Goal: Communication & Community: Ask a question

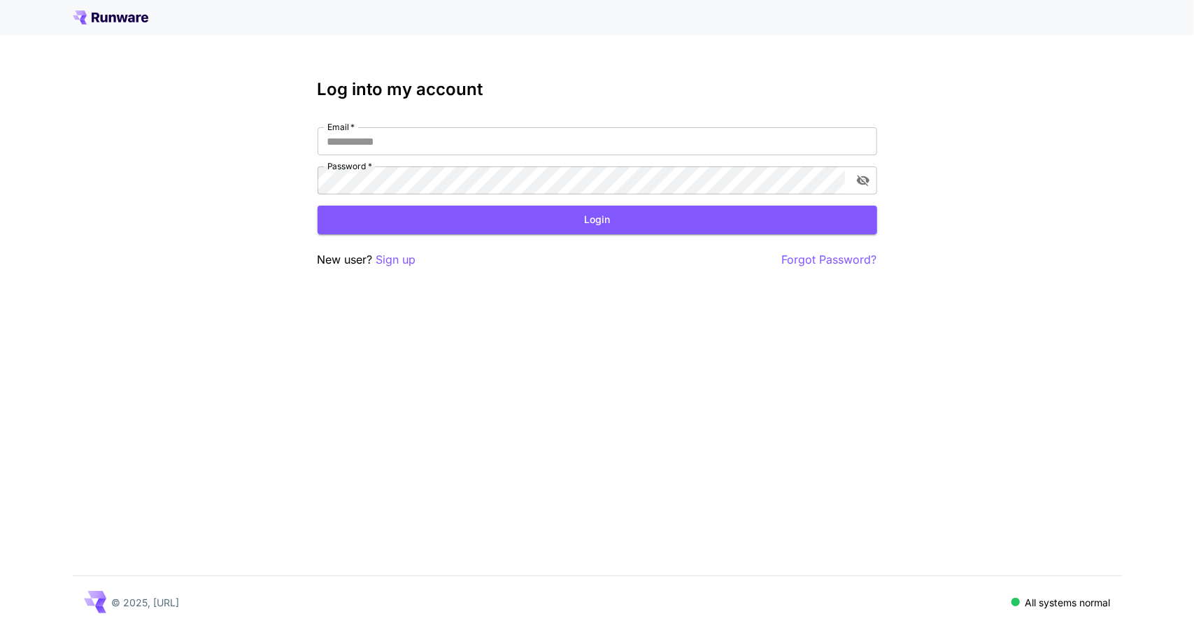
drag, startPoint x: 385, startPoint y: 134, endPoint x: 385, endPoint y: 122, distance: 11.9
click at [385, 122] on div "Log into my account Email   * Email   * Password   * Password   * Login New use…" at bounding box center [598, 174] width 560 height 189
type input "**********"
click button "Login" at bounding box center [598, 220] width 560 height 29
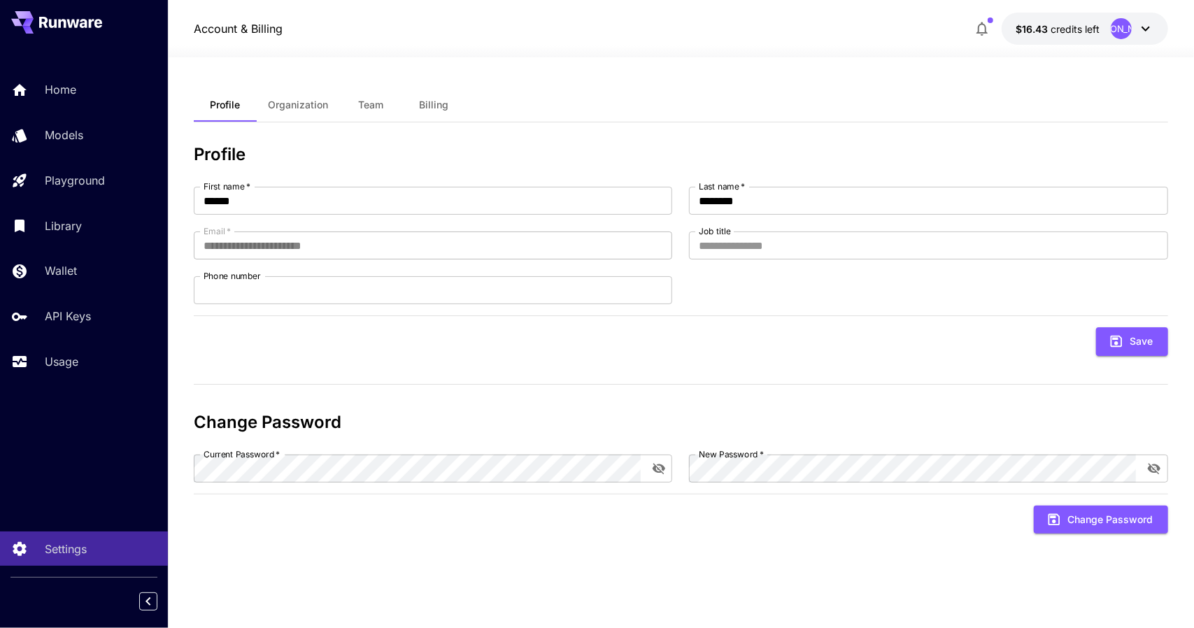
click at [1152, 19] on div "[PERSON_NAME]" at bounding box center [1132, 28] width 43 height 21
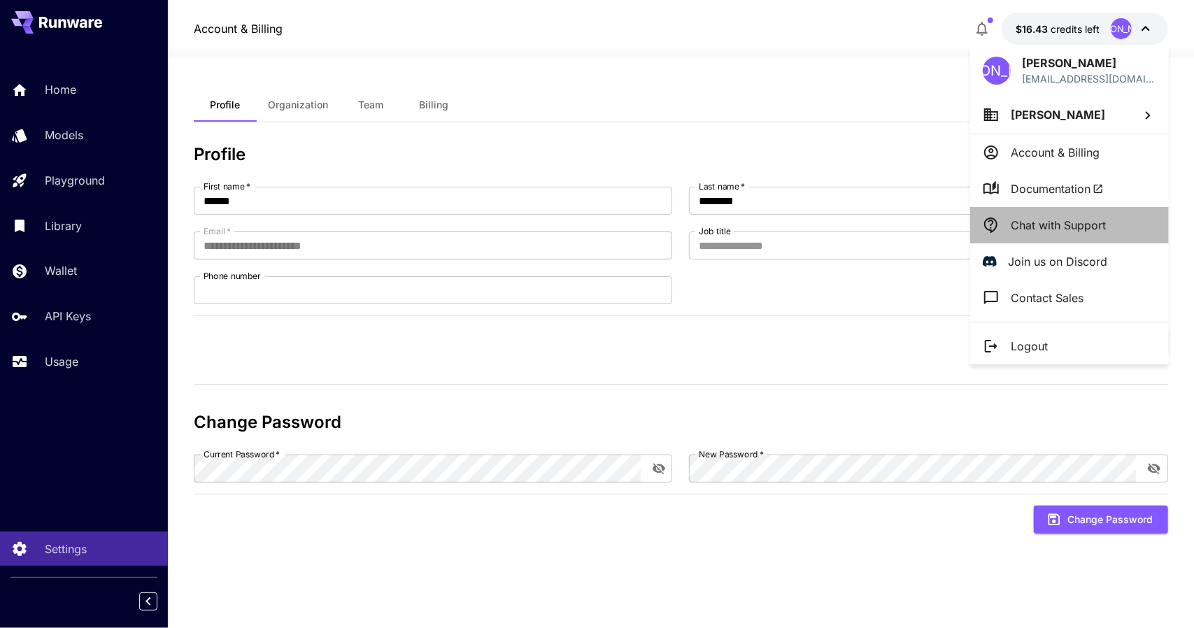
click at [1062, 226] on p "Chat with Support" at bounding box center [1058, 225] width 95 height 17
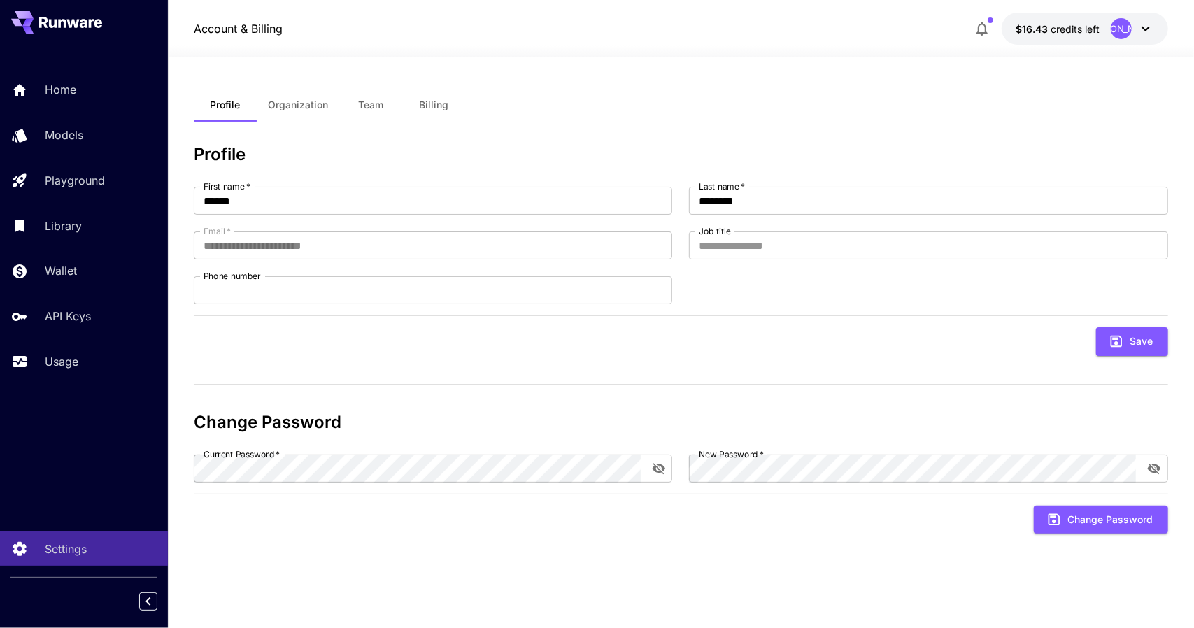
click at [1087, 20] on button "$16.43 credits left [PERSON_NAME]" at bounding box center [1085, 29] width 167 height 32
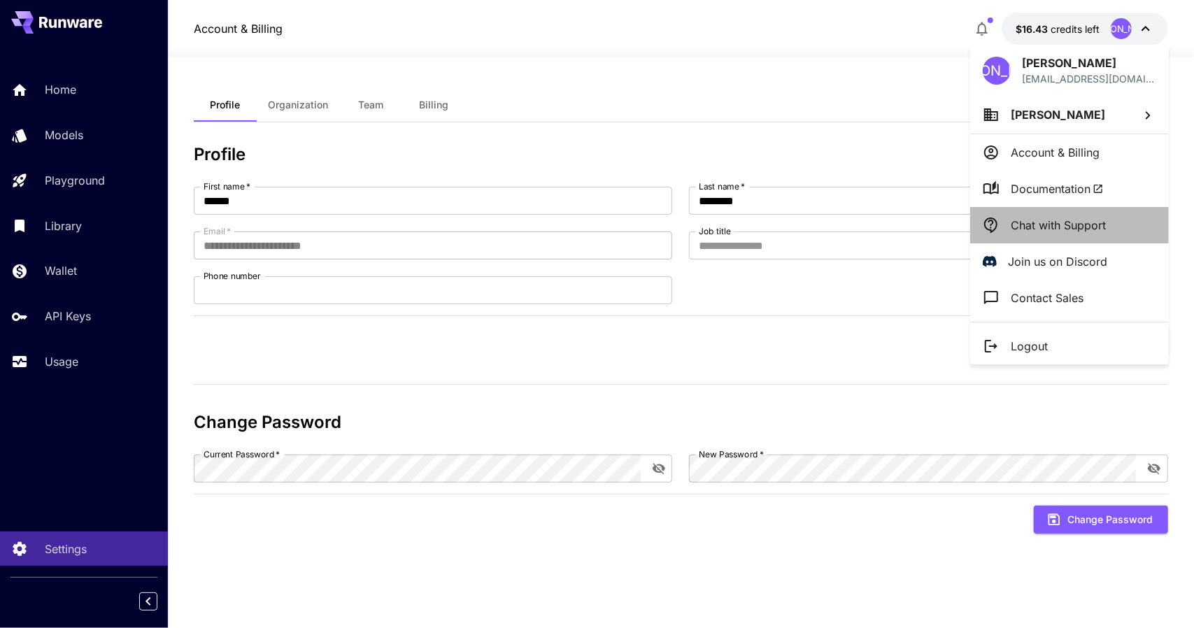
click at [1029, 227] on p "Chat with Support" at bounding box center [1058, 225] width 95 height 17
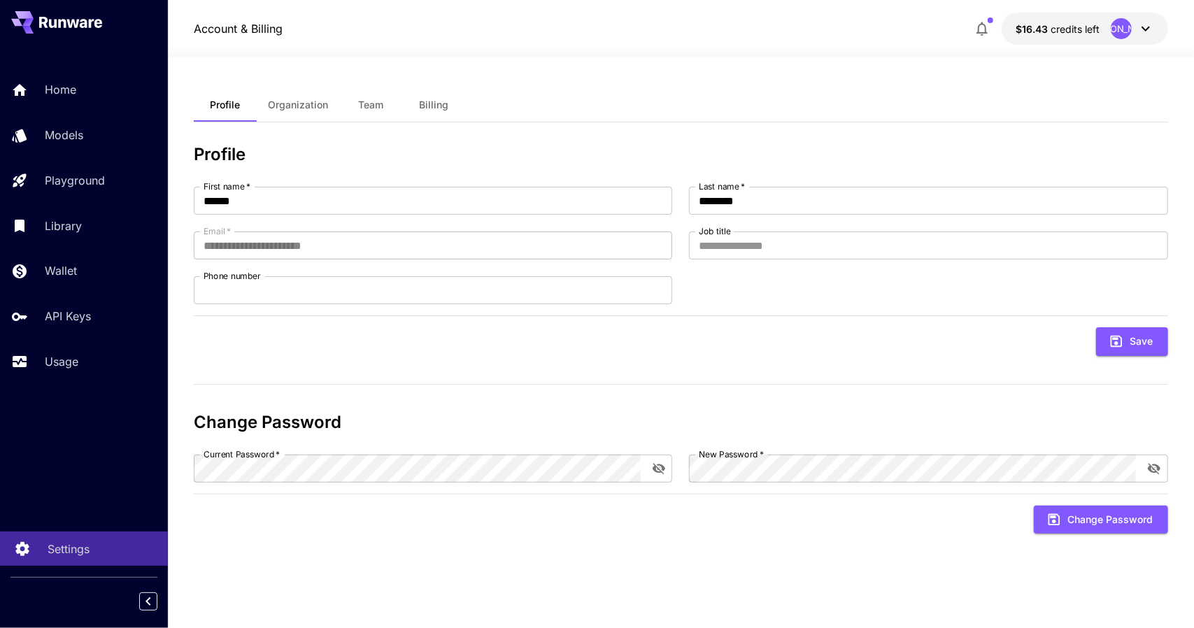
click at [40, 544] on link "Settings" at bounding box center [84, 549] width 168 height 34
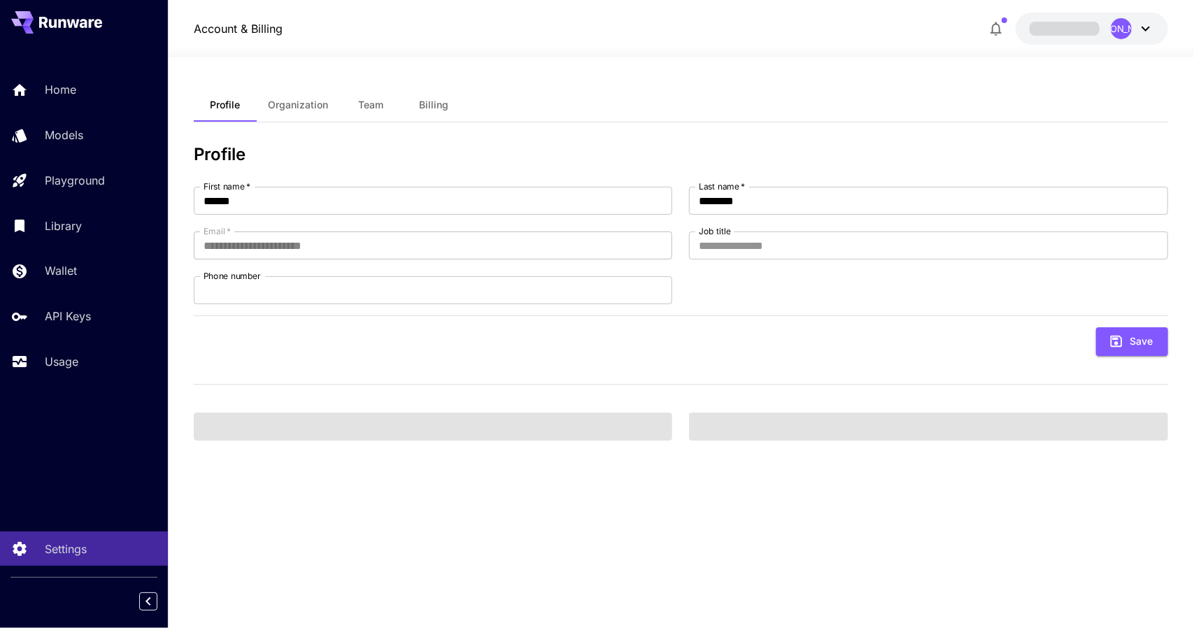
click at [92, 135] on div "Models" at bounding box center [101, 135] width 112 height 17
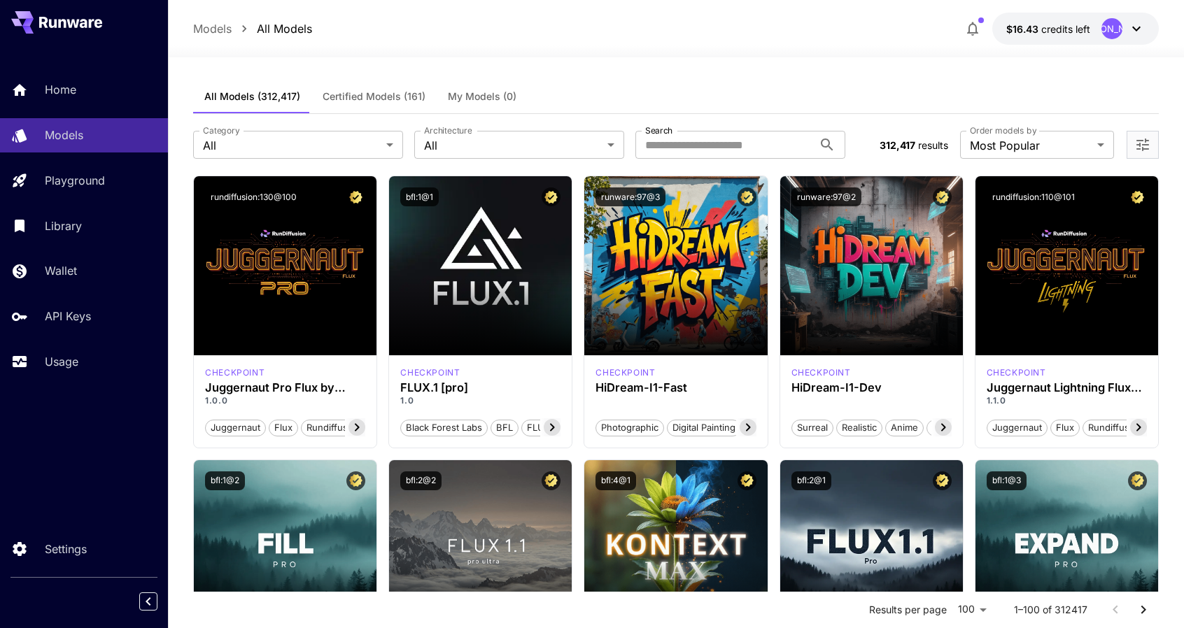
click at [1079, 31] on span "credits left" at bounding box center [1065, 29] width 49 height 12
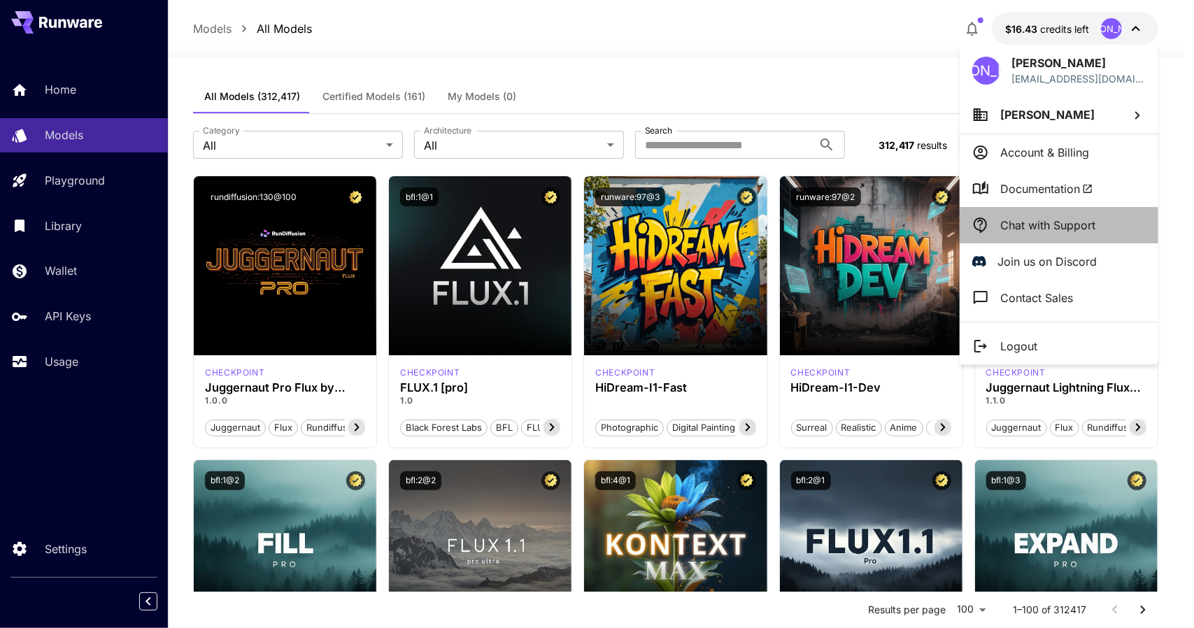
click at [1040, 228] on p "Chat with Support" at bounding box center [1048, 225] width 95 height 17
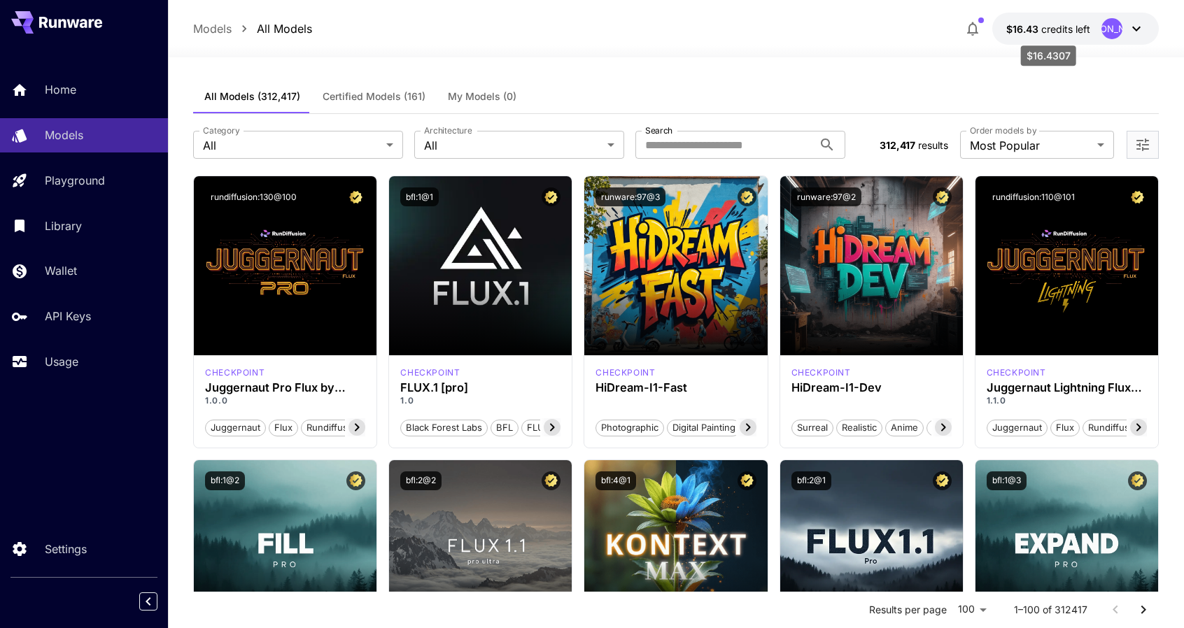
click at [1069, 33] on span "credits left" at bounding box center [1065, 29] width 49 height 12
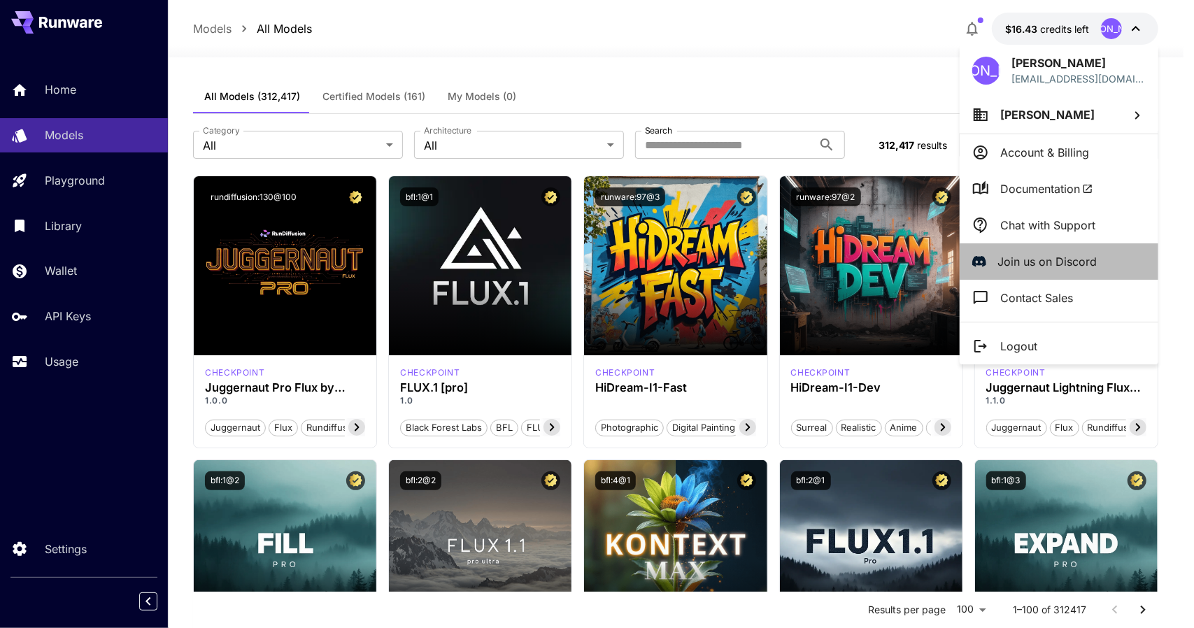
click at [1050, 250] on li "Join us on Discord" at bounding box center [1059, 262] width 199 height 36
